Goal: Transaction & Acquisition: Purchase product/service

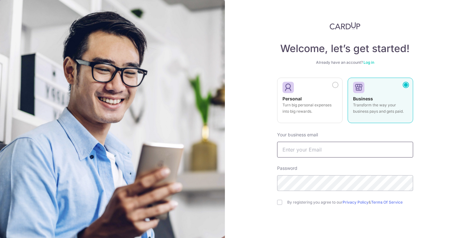
click at [330, 147] on input "text" at bounding box center [345, 150] width 136 height 16
click at [328, 149] on input "[EMAIL_ADDRESS][DOMAIN_NAME]" at bounding box center [345, 150] width 136 height 16
click at [328, 149] on input "willbclifford@hotmail.com" at bounding box center [345, 150] width 136 height 16
type input "philiptgray@hotmail.com"
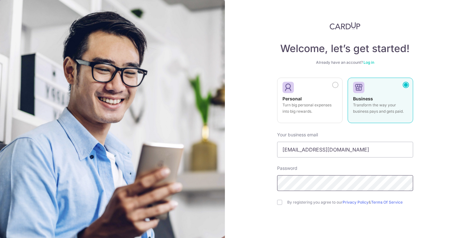
scroll to position [30, 0]
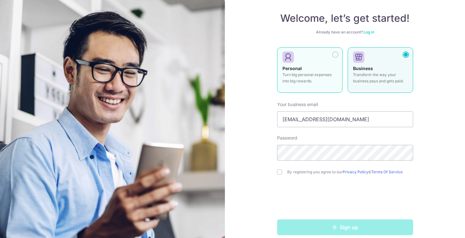
click at [309, 87] on div "Personal Turn big personal expenses into big rewards." at bounding box center [309, 76] width 55 height 22
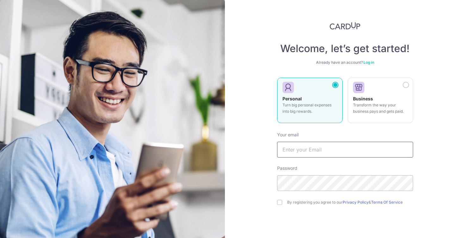
click at [308, 155] on input "text" at bounding box center [345, 150] width 136 height 16
type input "philiptgray@hotmail.com"
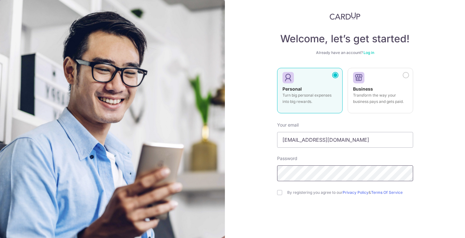
scroll to position [8, 0]
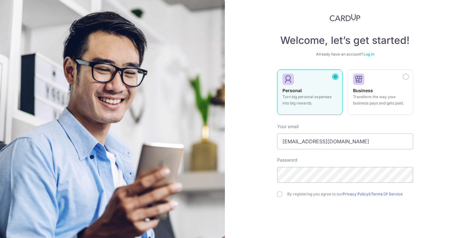
click at [372, 54] on link "Log in" at bounding box center [368, 54] width 11 height 5
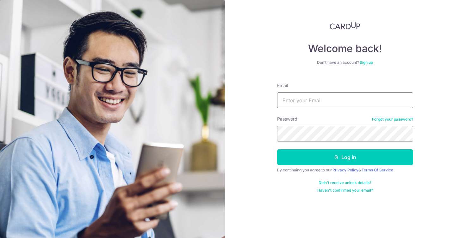
type input "[EMAIL_ADDRESS][DOMAIN_NAME]"
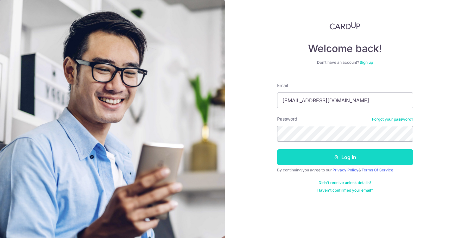
click at [340, 159] on button "Log in" at bounding box center [345, 157] width 136 height 16
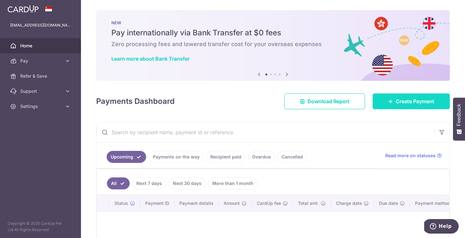
click at [409, 104] on span "Create Payment" at bounding box center [414, 102] width 39 height 8
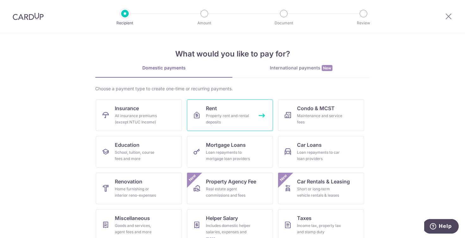
click at [247, 120] on div "Property rent and rental deposits" at bounding box center [229, 119] width 46 height 13
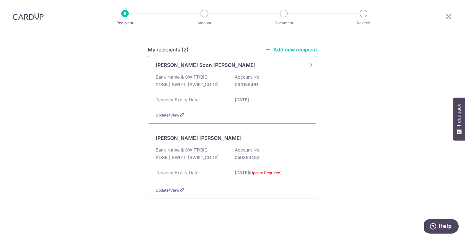
scroll to position [70, 0]
click at [229, 84] on div "Bank Name & SWIFT/BIC: POSB | SWIFT: DBSSSGSGXXX Account No: 090159461" at bounding box center [232, 84] width 154 height 20
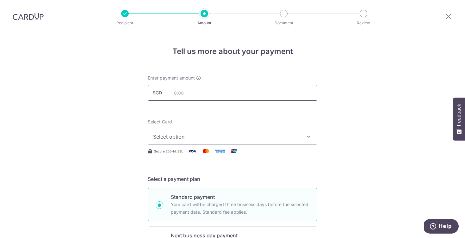
click at [195, 93] on input "text" at bounding box center [232, 93] width 169 height 16
click at [194, 140] on span "Select option" at bounding box center [226, 137] width 147 height 8
type input "6,300.00"
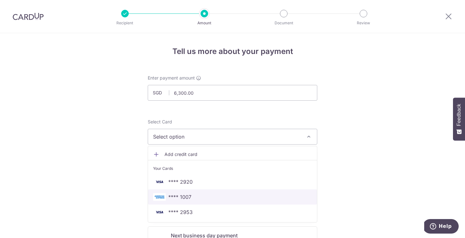
click at [192, 192] on link "**** 1007" at bounding box center [232, 197] width 169 height 15
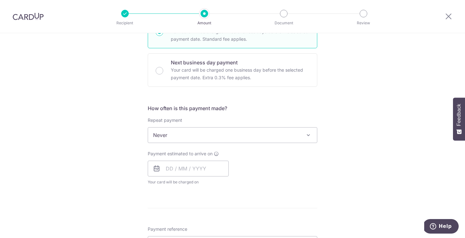
scroll to position [180, 0]
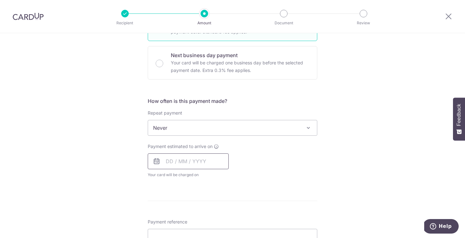
click at [181, 164] on input "text" at bounding box center [188, 162] width 81 height 16
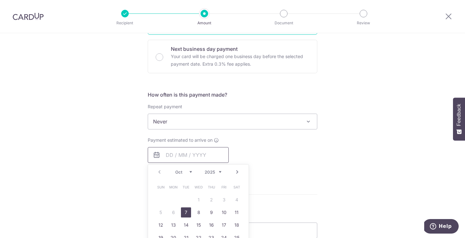
scroll to position [189, 0]
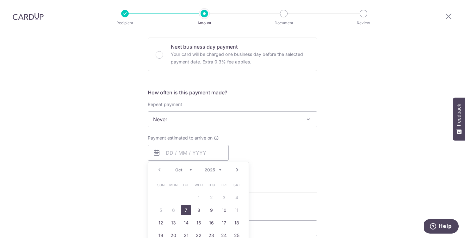
click at [187, 120] on span "Never" at bounding box center [232, 119] width 169 height 15
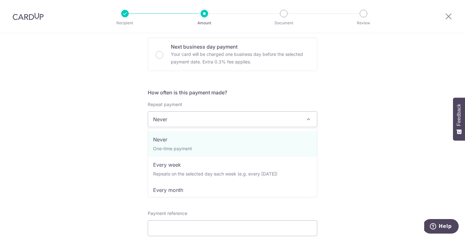
click at [187, 120] on span "Never" at bounding box center [232, 119] width 169 height 15
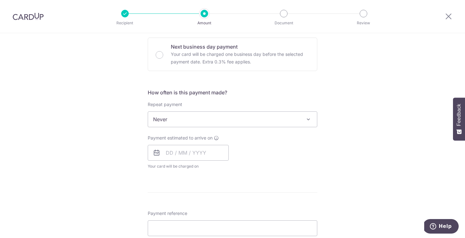
click at [294, 150] on div "Payment estimated to arrive on Prev Next Oct Nov Dec 2025 2026 2027 2028 2029 2…" at bounding box center [232, 152] width 177 height 35
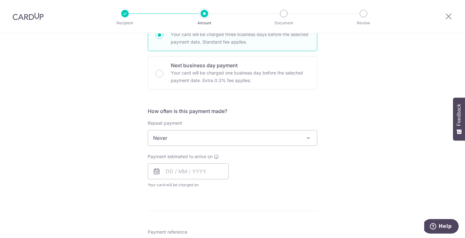
scroll to position [170, 0]
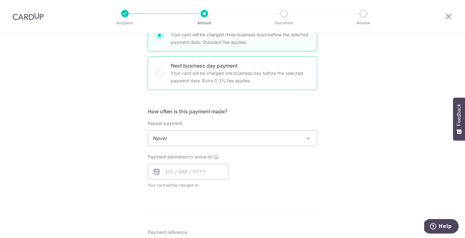
click at [214, 74] on p "Your card will be charged one business day before the selected payment date. Ex…" at bounding box center [240, 77] width 138 height 15
click at [163, 74] on input "Next business day payment Your card will be charged one business day before the…" at bounding box center [159, 74] width 8 height 8
radio input "false"
radio input "true"
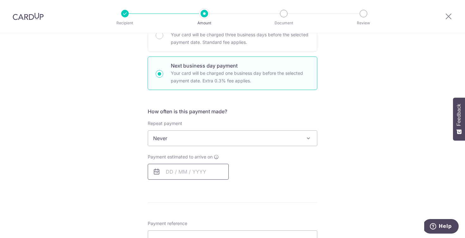
click at [178, 173] on input "text" at bounding box center [188, 172] width 81 height 16
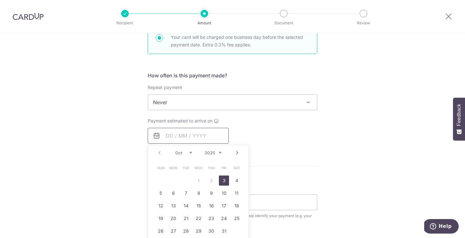
scroll to position [206, 0]
click at [235, 178] on link "4" at bounding box center [236, 180] width 10 height 10
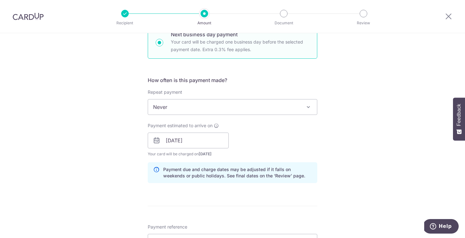
scroll to position [201, 0]
click at [205, 145] on input "04/10/2025" at bounding box center [188, 141] width 81 height 16
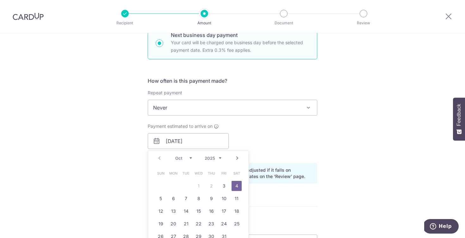
click at [267, 144] on div "Payment estimated to arrive on 04/10/2025 Prev Next Oct Nov Dec 2025 2026 2027 …" at bounding box center [232, 140] width 177 height 35
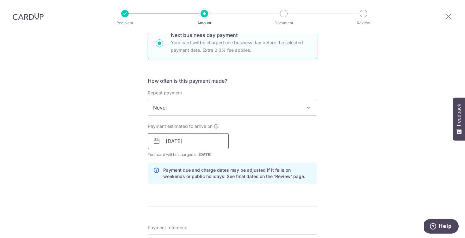
click at [197, 146] on input "04/10/2025" at bounding box center [188, 141] width 81 height 16
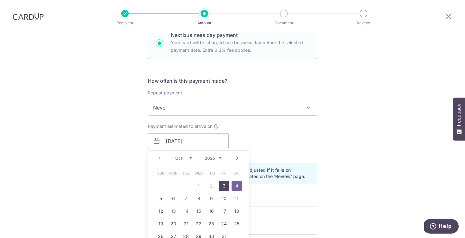
click at [224, 185] on link "3" at bounding box center [224, 186] width 10 height 10
type input "[DATE]"
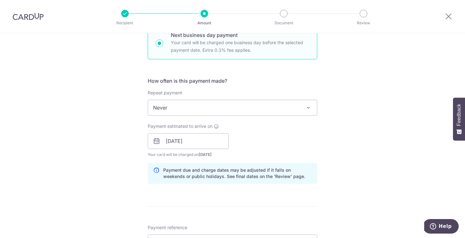
scroll to position [250, 0]
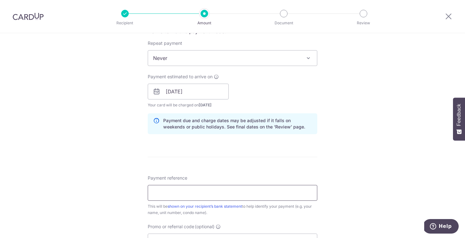
click at [191, 193] on input "Payment reference" at bounding box center [232, 193] width 169 height 16
type input "GRAY 02-14"
click at [200, 152] on form "Enter payment amount SGD 6,300.00 6300.00 Select Card **** 1007 Add credit card…" at bounding box center [232, 103] width 169 height 557
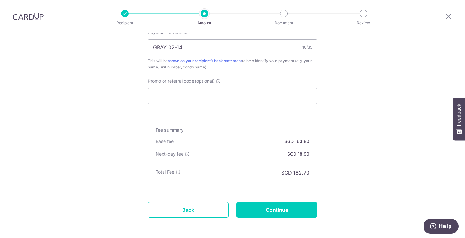
scroll to position [403, 0]
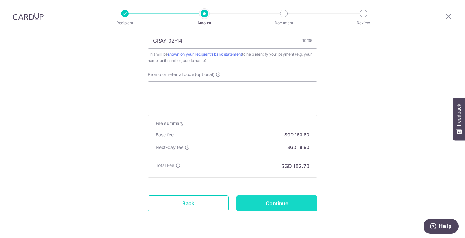
click at [280, 203] on input "Continue" at bounding box center [276, 204] width 81 height 16
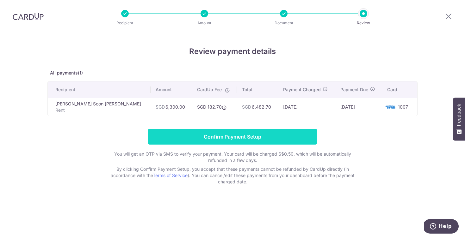
click at [249, 135] on input "Confirm Payment Setup" at bounding box center [232, 137] width 169 height 16
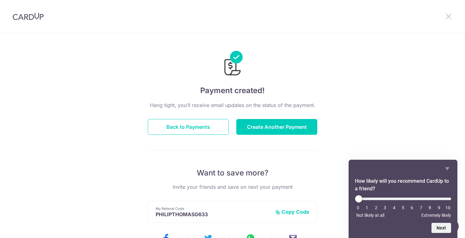
click at [448, 17] on icon at bounding box center [448, 16] width 8 height 8
